Goal: Information Seeking & Learning: Learn about a topic

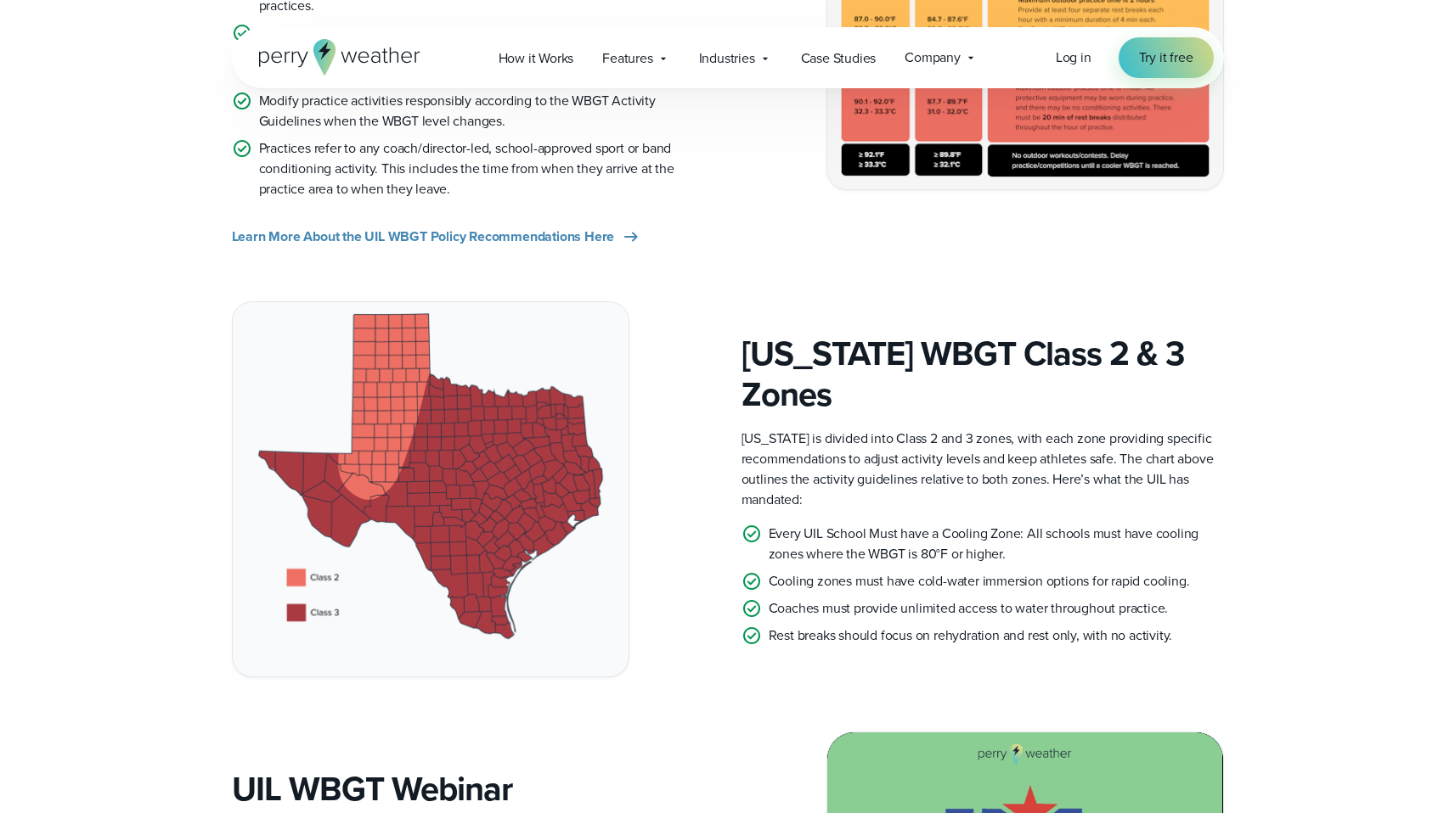
scroll to position [809, 0]
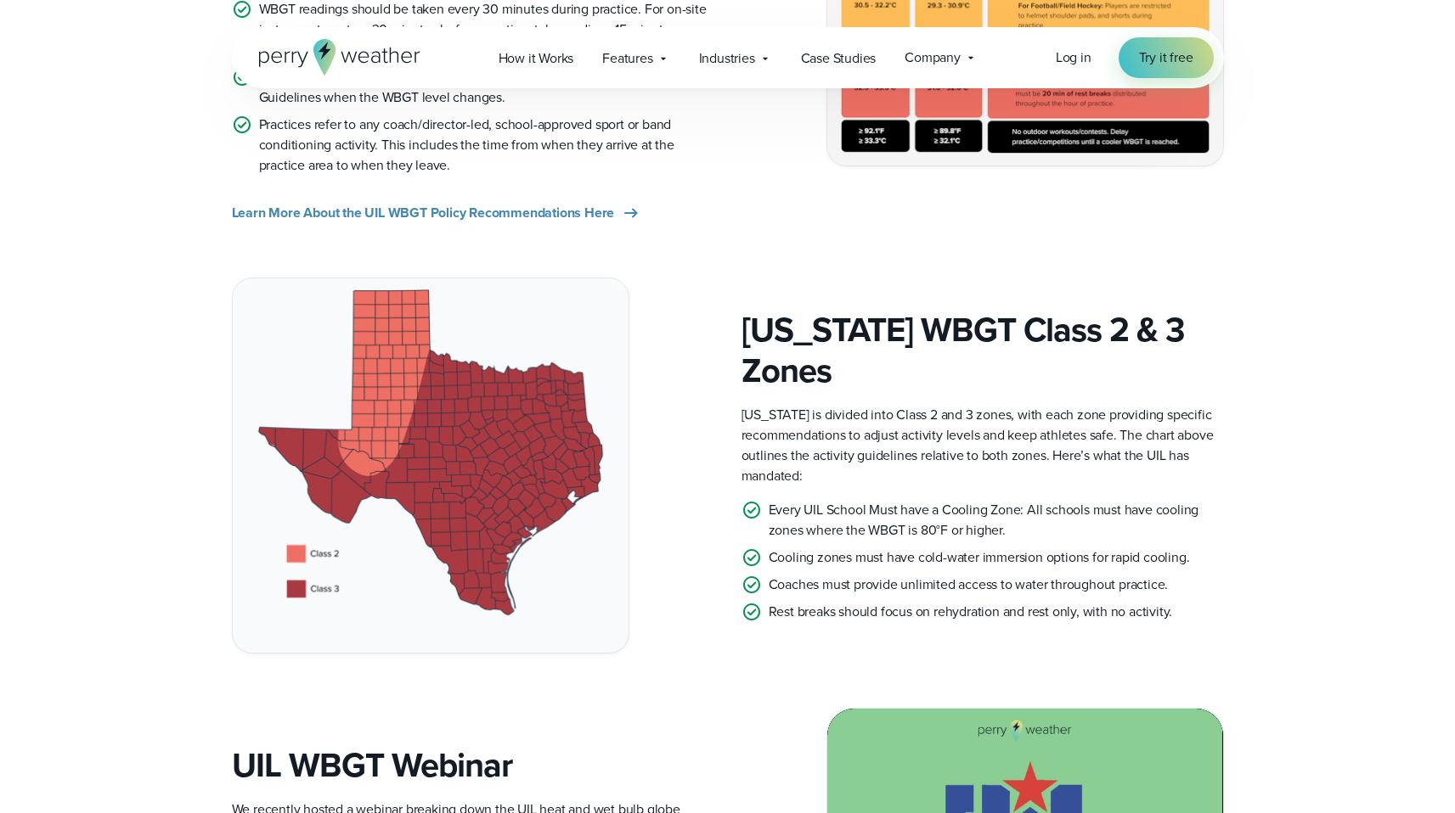
click at [970, 602] on p "Rest breaks should focus on rehydration and rest only, with no activity." at bounding box center [970, 612] width 404 height 20
click at [980, 638] on div "Texas WBGT Class 2 & 3 Zones Texas is divided into Class 2 and 3 zones, with ea…" at bounding box center [728, 466] width 992 height 376
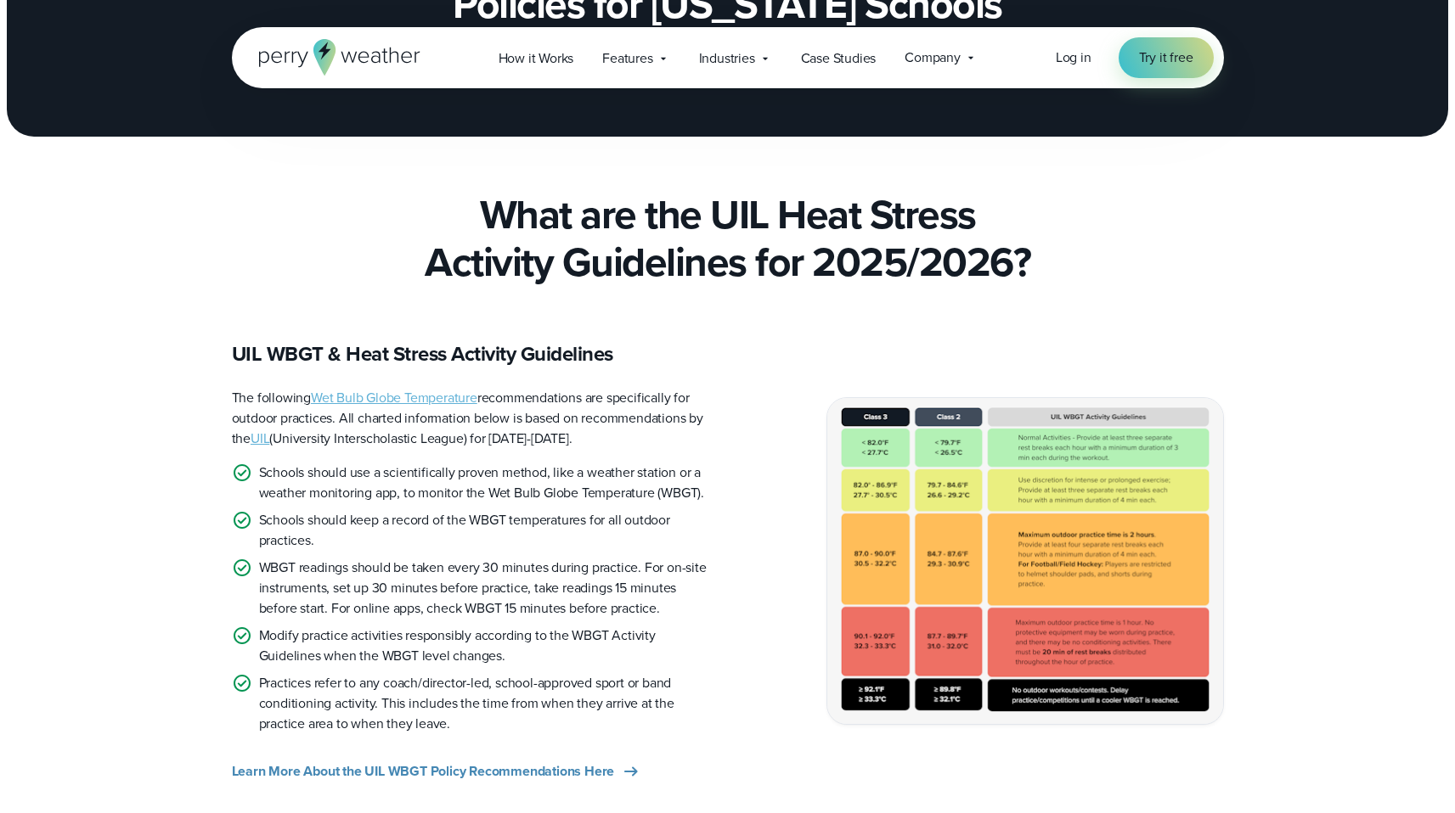
scroll to position [246, 0]
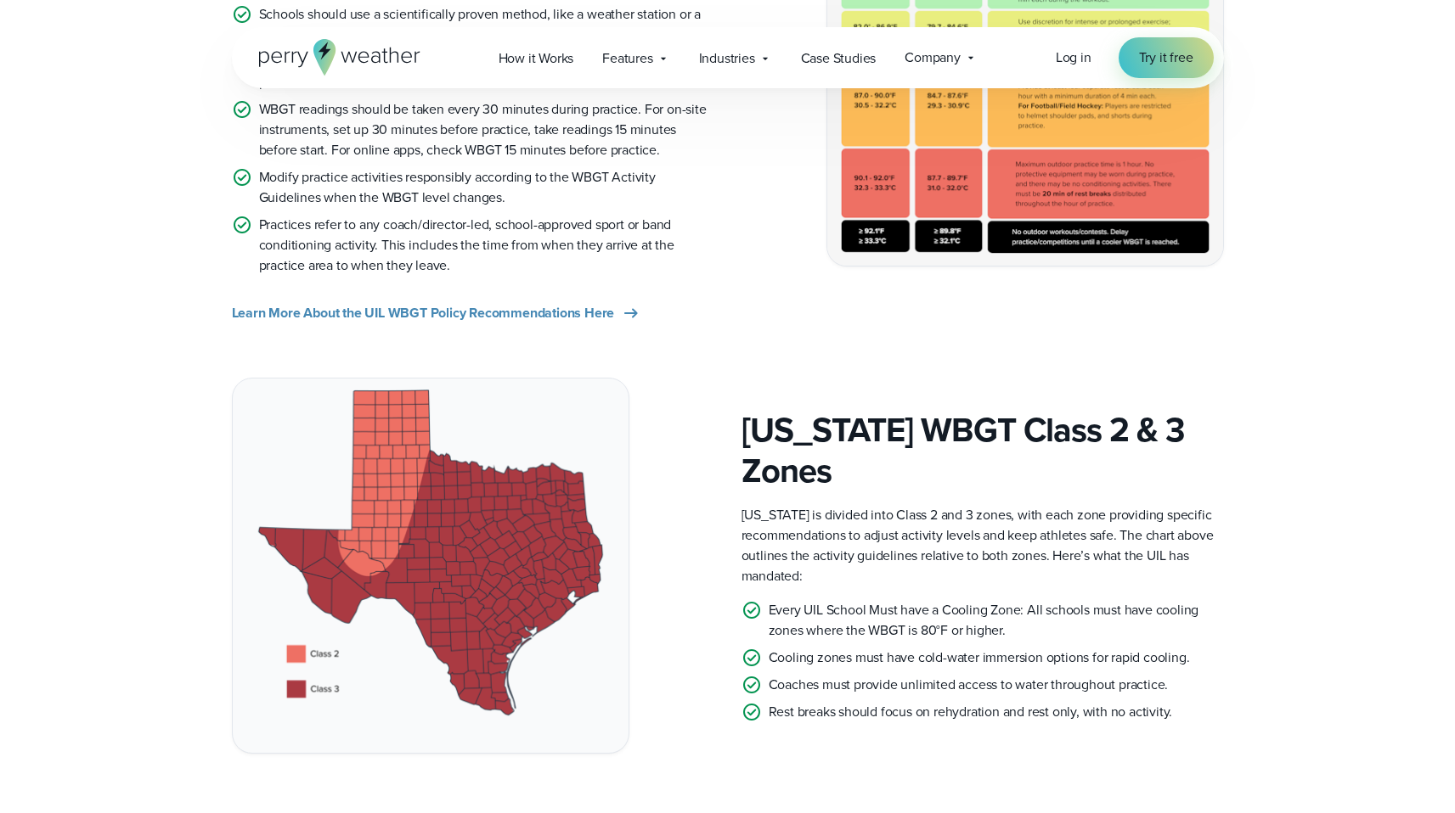
scroll to position [785, 0]
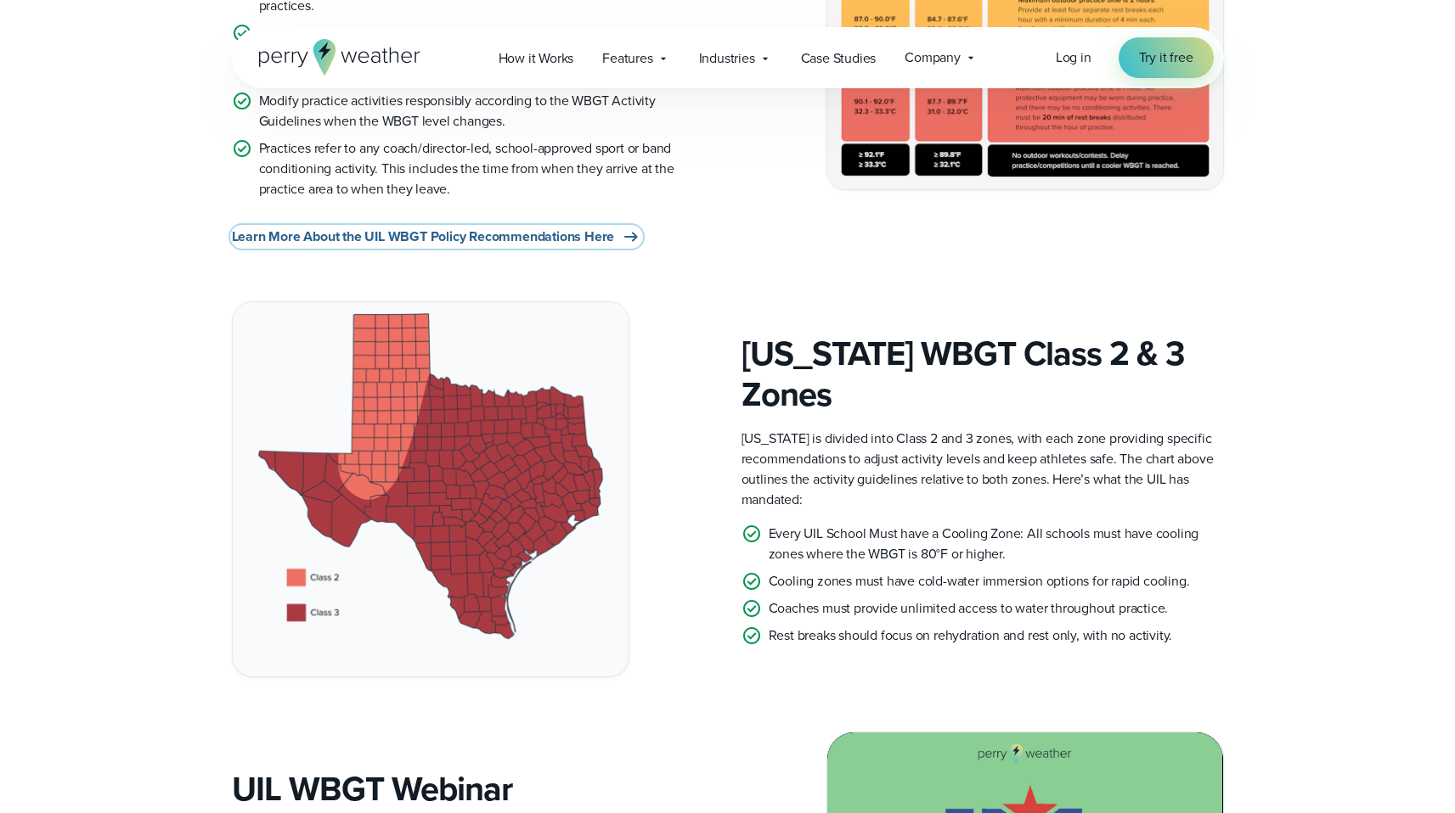
click at [502, 236] on span "Learn More About the UIL WBGT Policy Recommendations Here" at bounding box center [423, 237] width 383 height 20
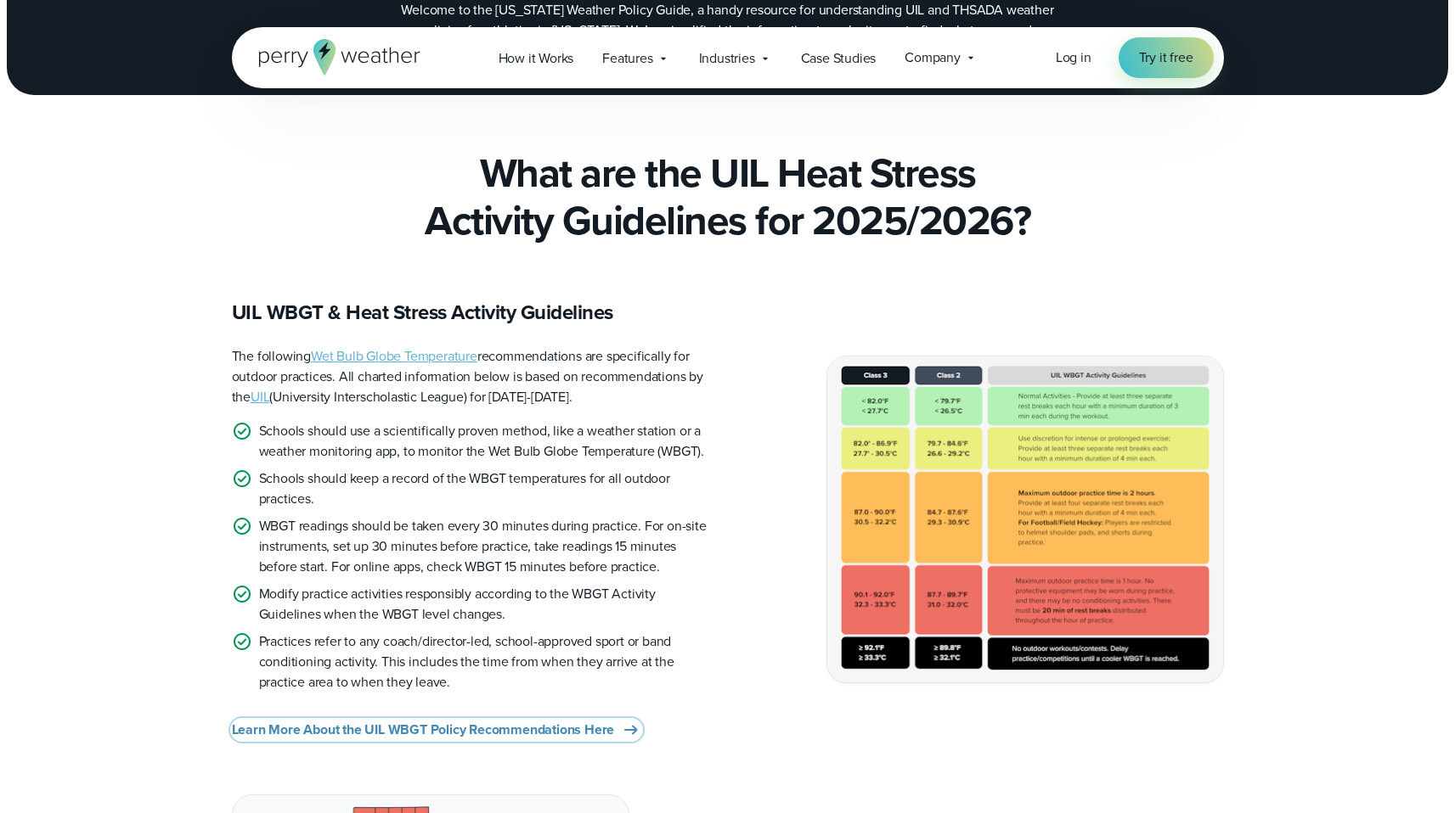
scroll to position [0, 0]
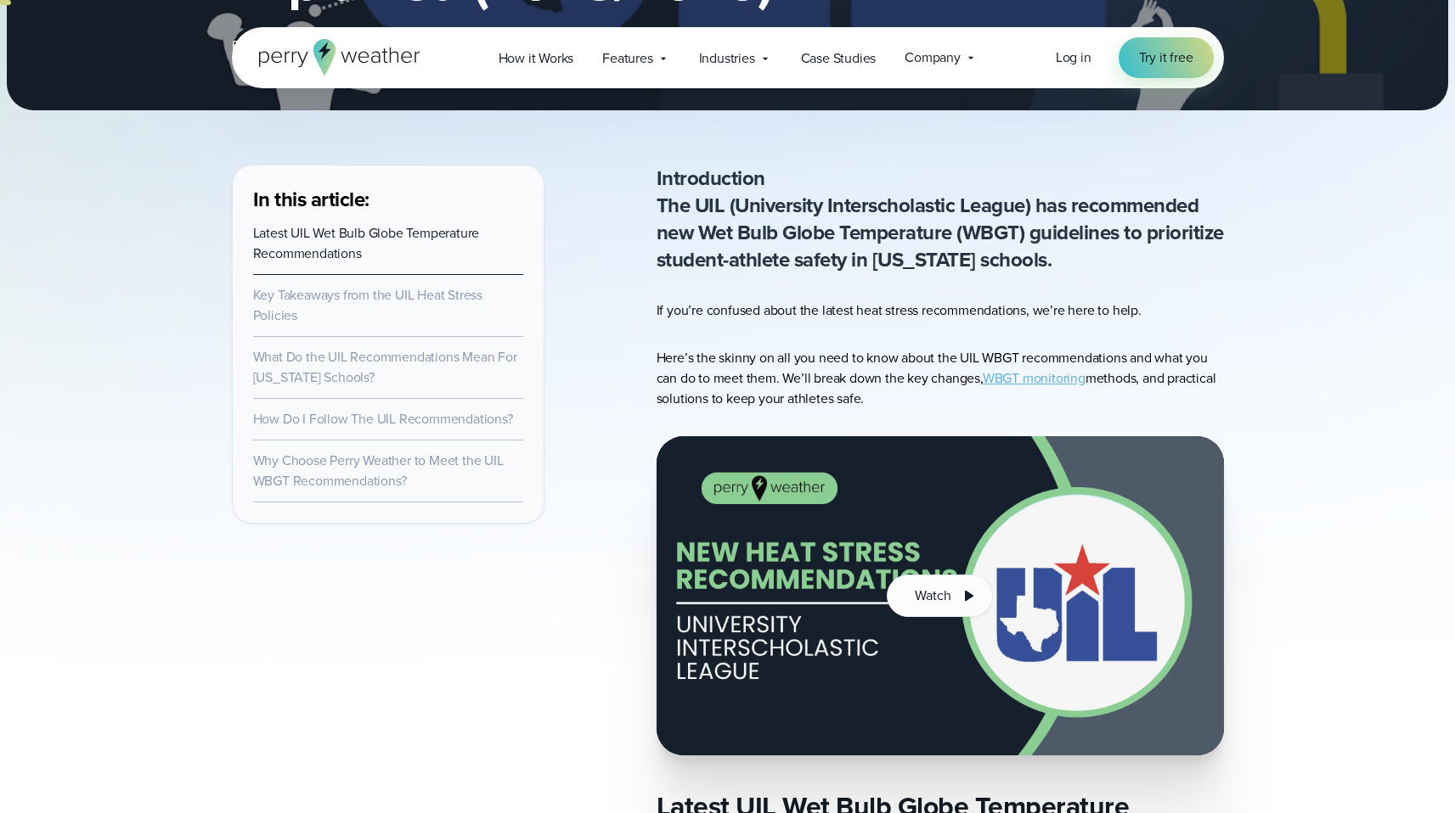
scroll to position [477, 0]
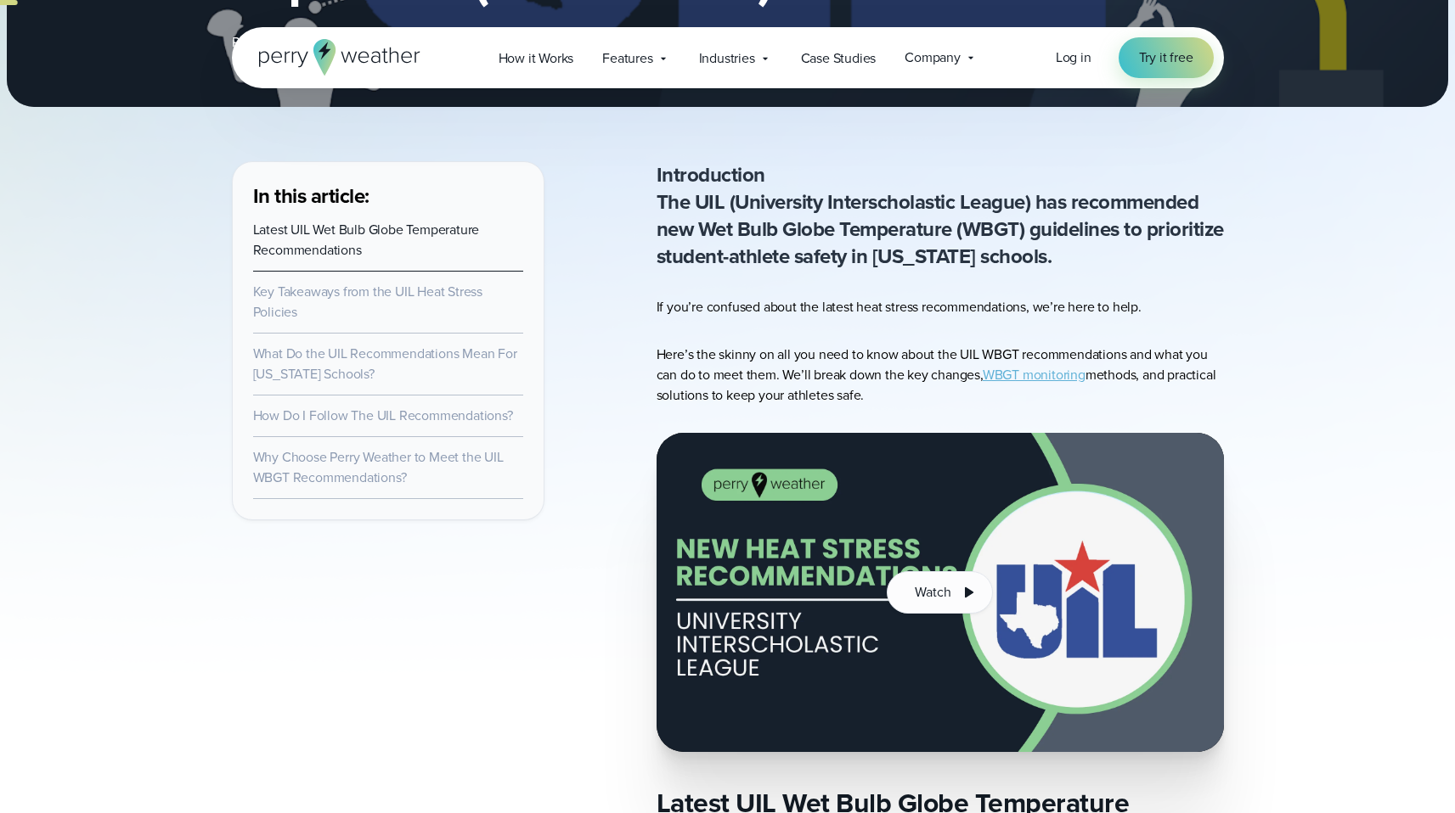
click at [1044, 375] on link "WBGT monitoring" at bounding box center [1033, 375] width 103 height 20
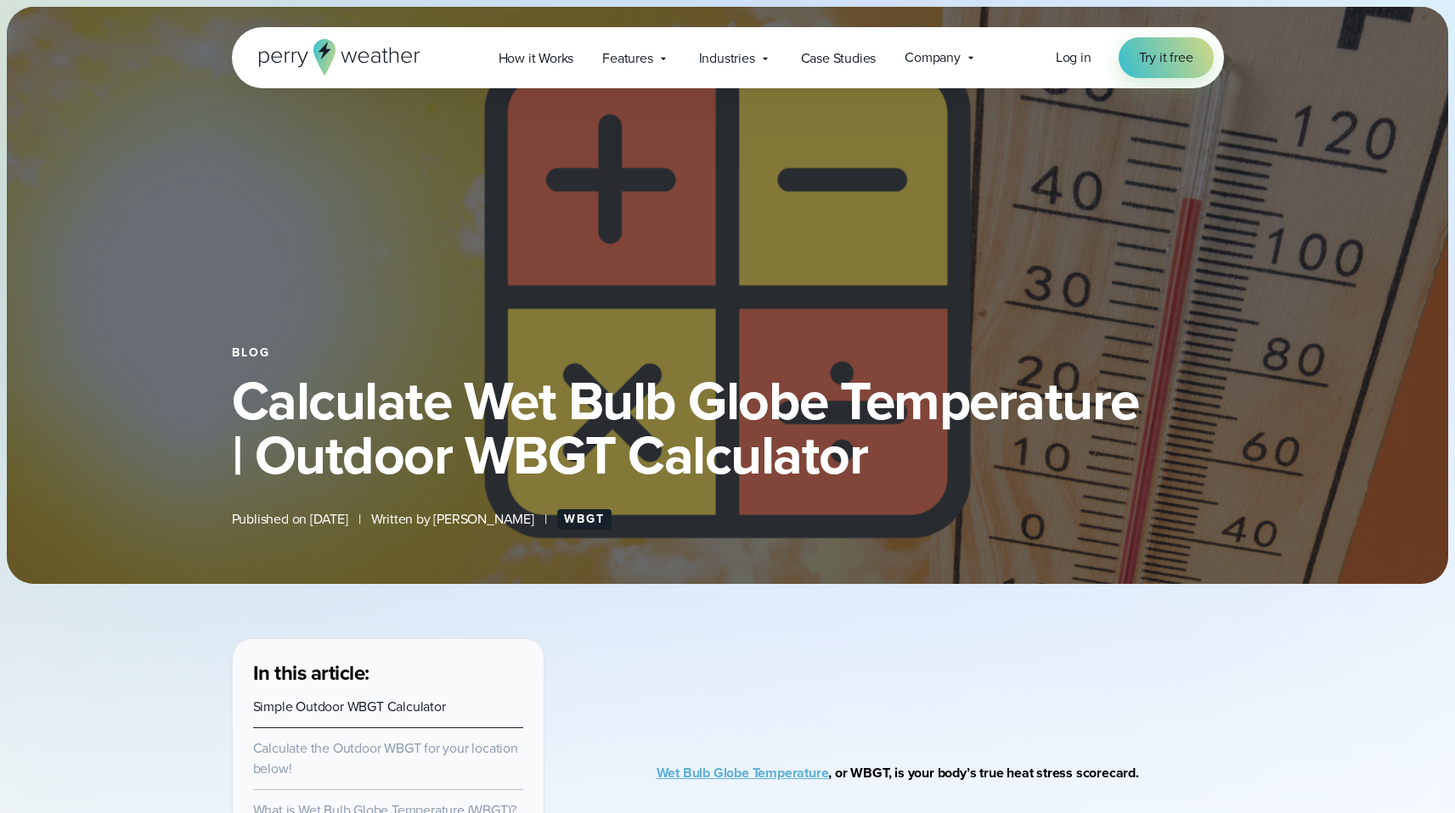
select select "***"
type input "*******"
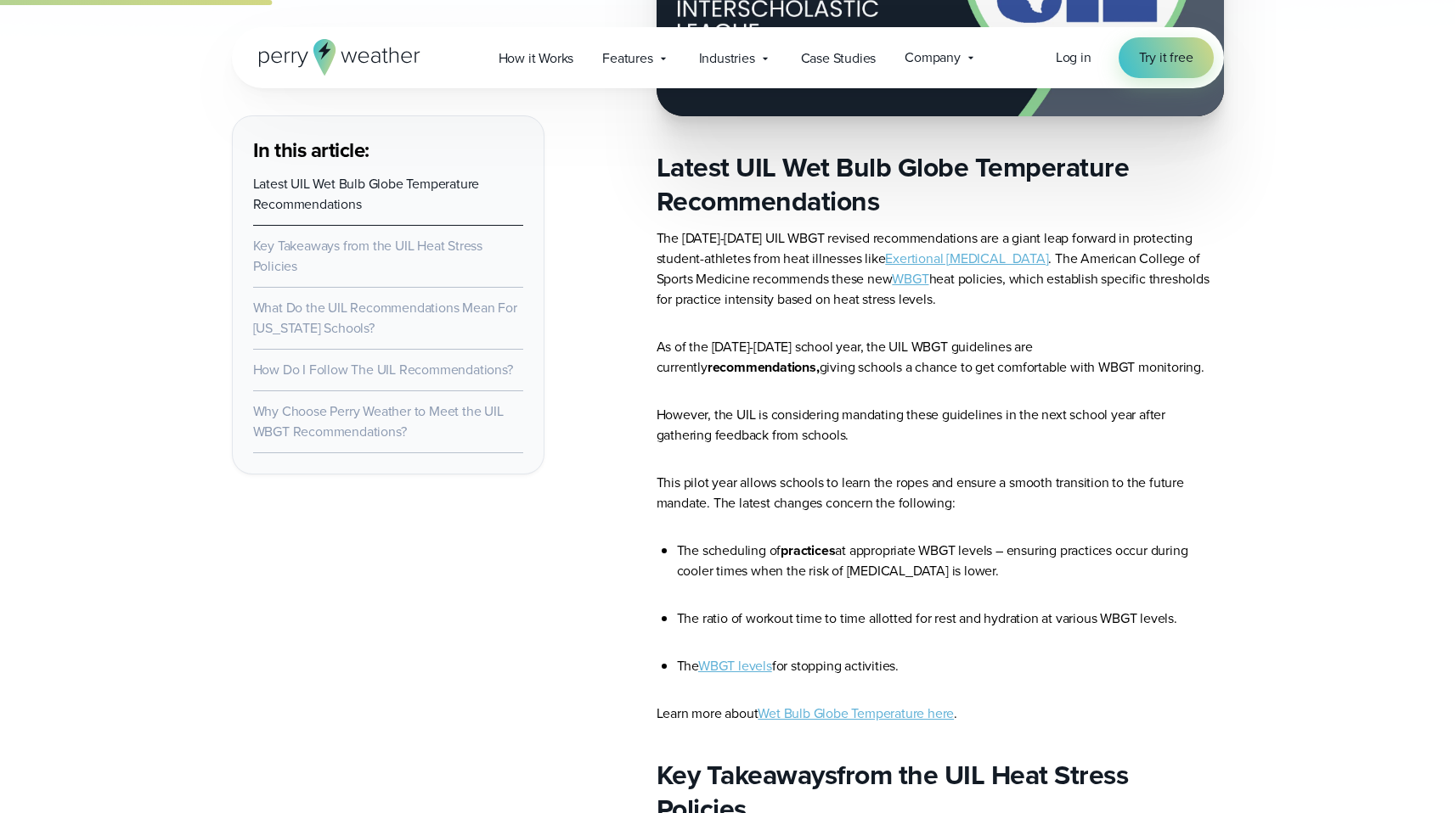
scroll to position [1115, 0]
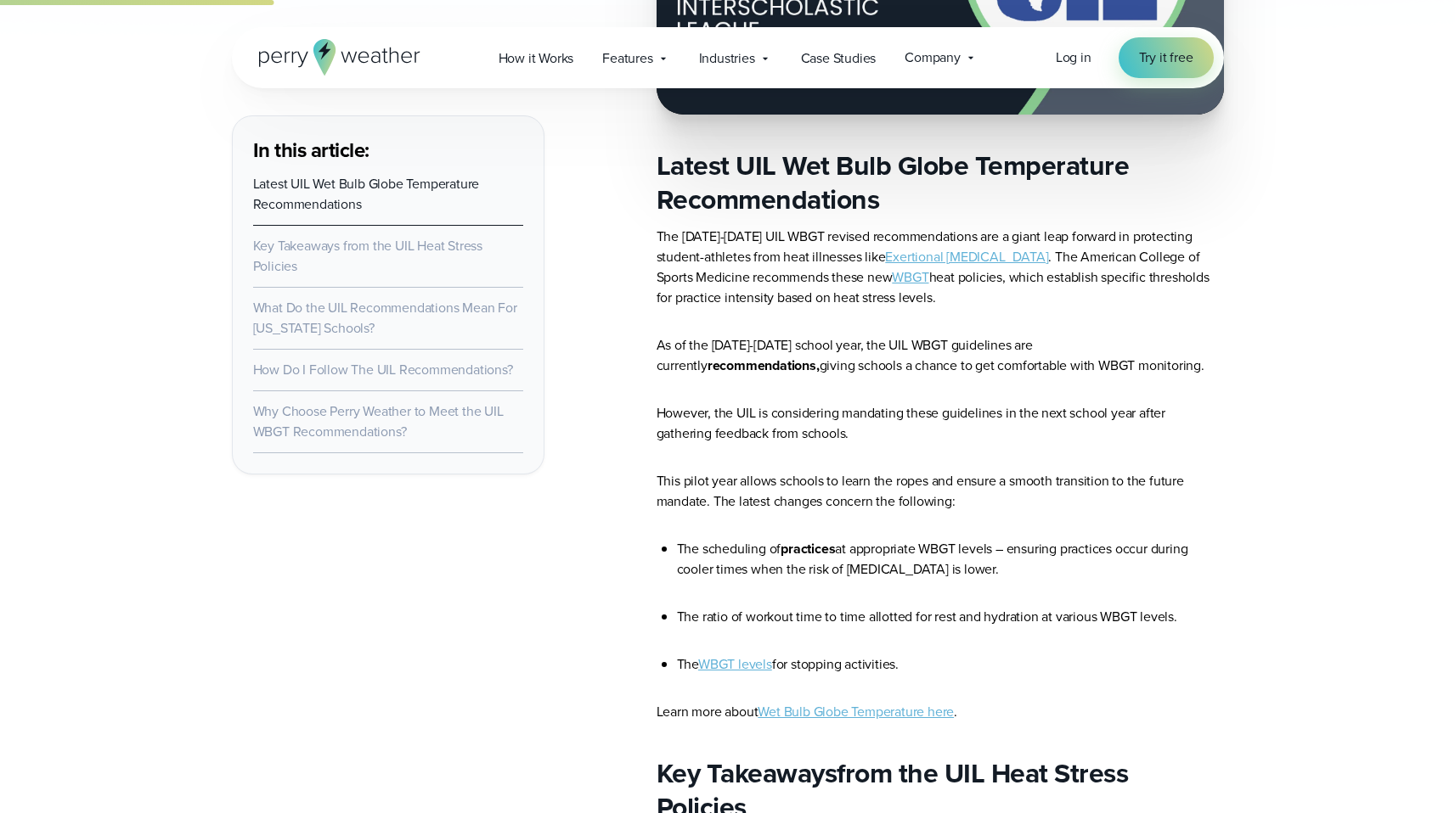
click at [435, 241] on link "Key Takeaways from the UIL Heat Stress Policies" at bounding box center [367, 256] width 229 height 40
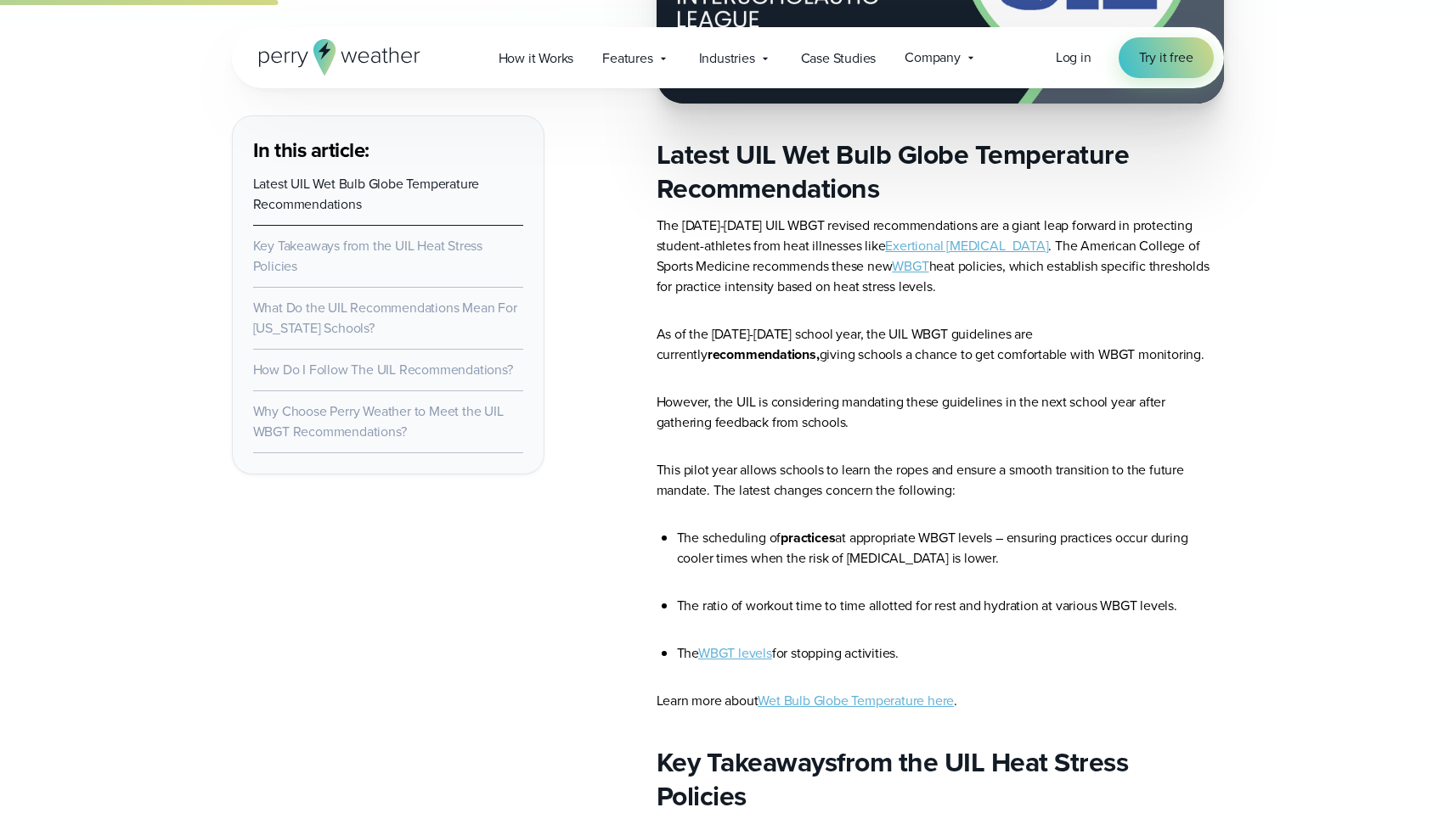
click at [435, 245] on link "Key Takeaways from the UIL Heat Stress Policies" at bounding box center [367, 256] width 229 height 40
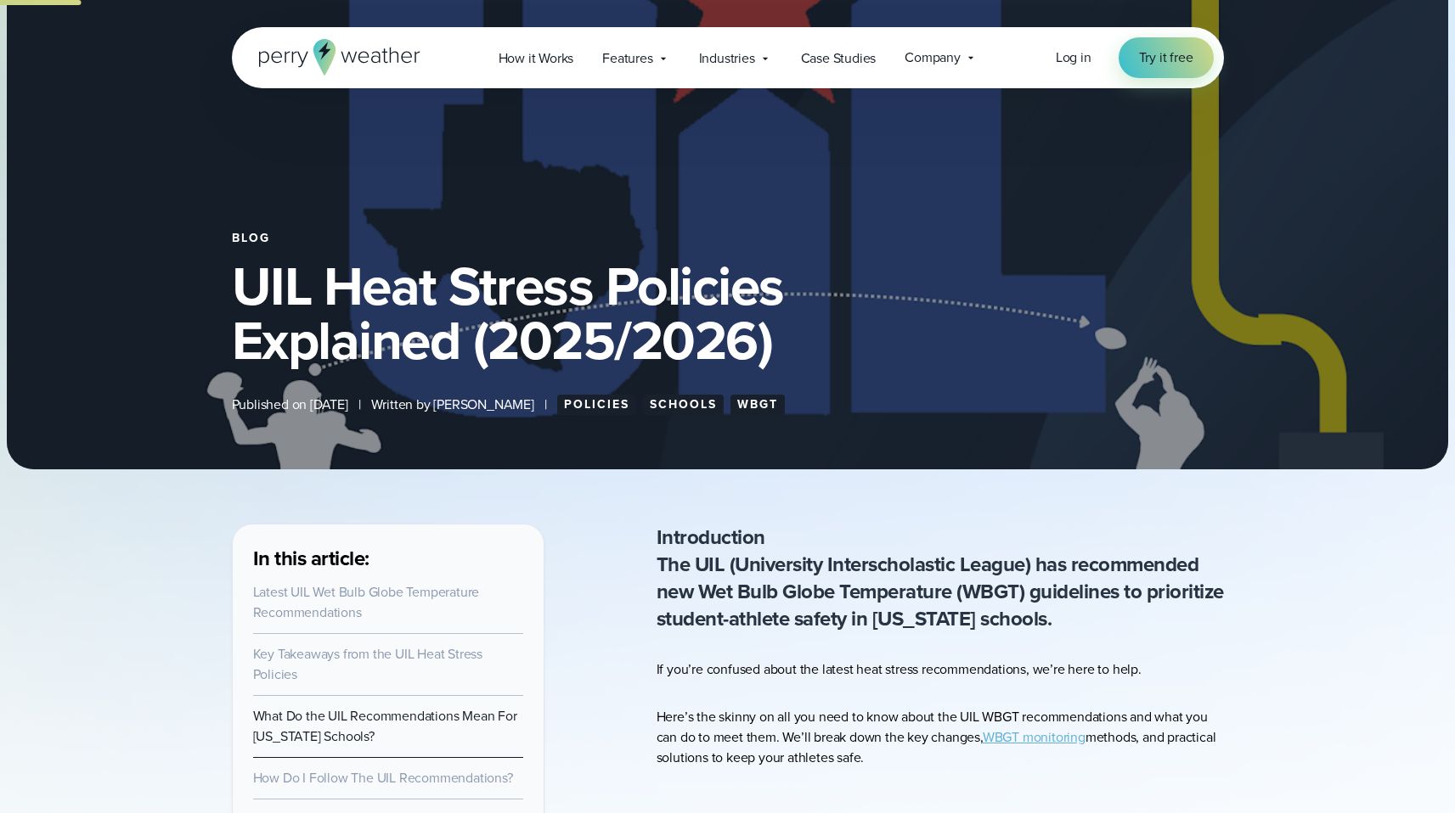
scroll to position [0, 0]
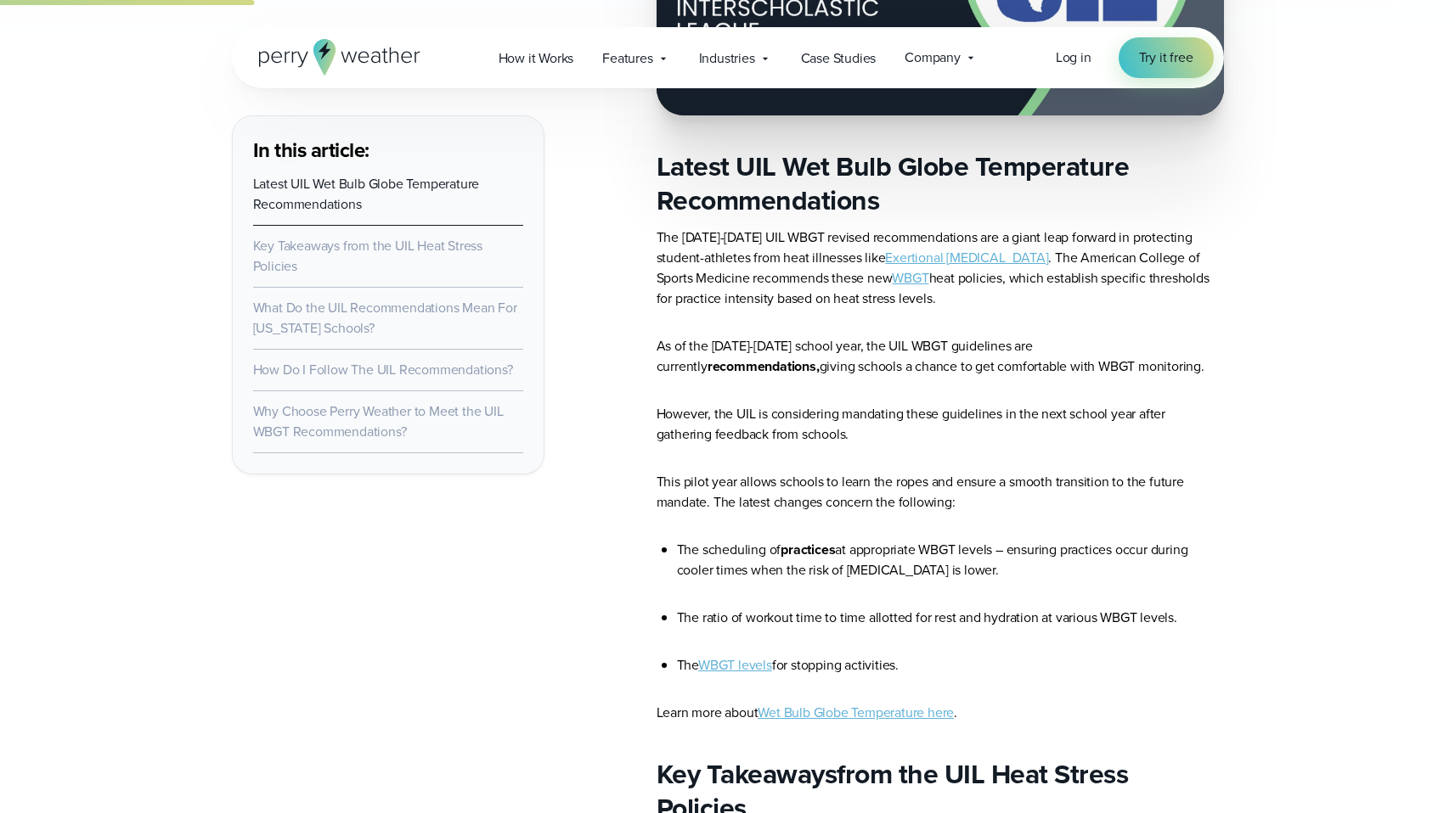
scroll to position [1115, 0]
